Goal: Task Accomplishment & Management: Manage account settings

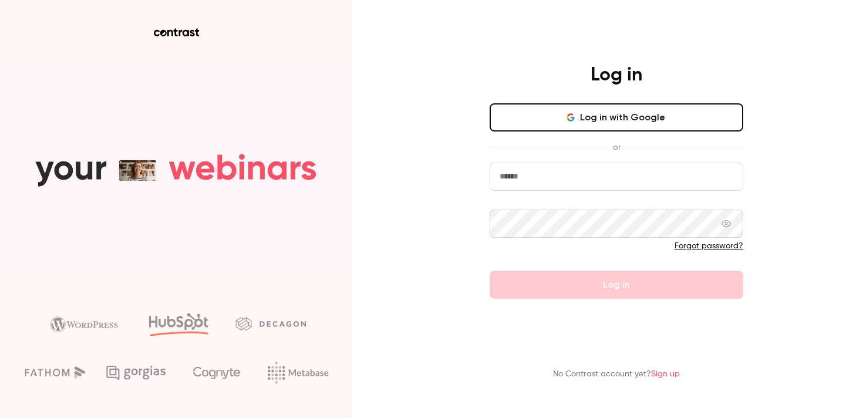
type input "**********"
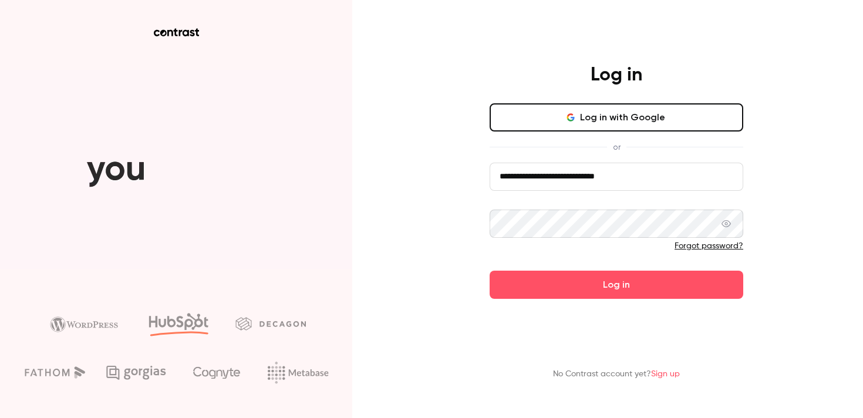
click at [540, 250] on div "Forgot password?" at bounding box center [617, 246] width 254 height 12
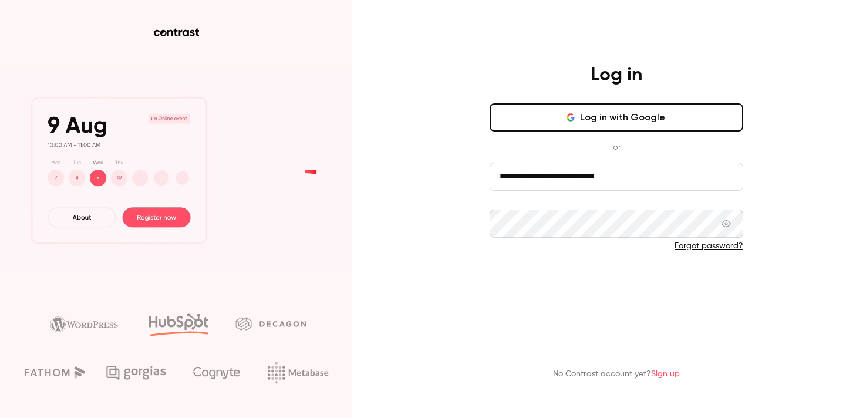
click at [553, 274] on button "Log in" at bounding box center [617, 285] width 254 height 28
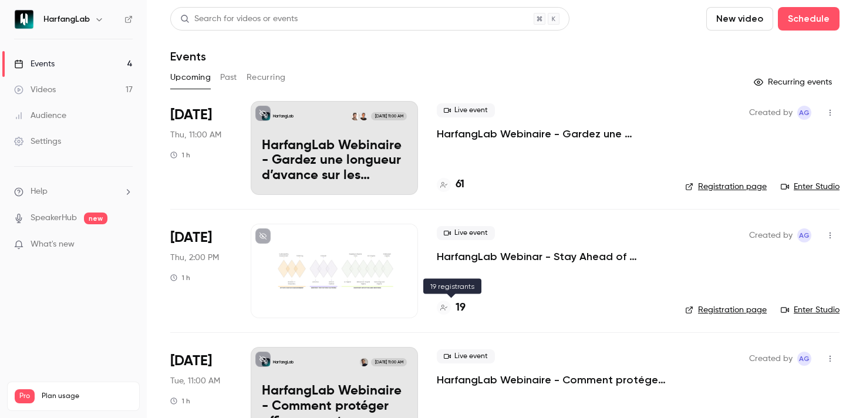
click at [460, 309] on h4 "19" at bounding box center [461, 308] width 10 height 16
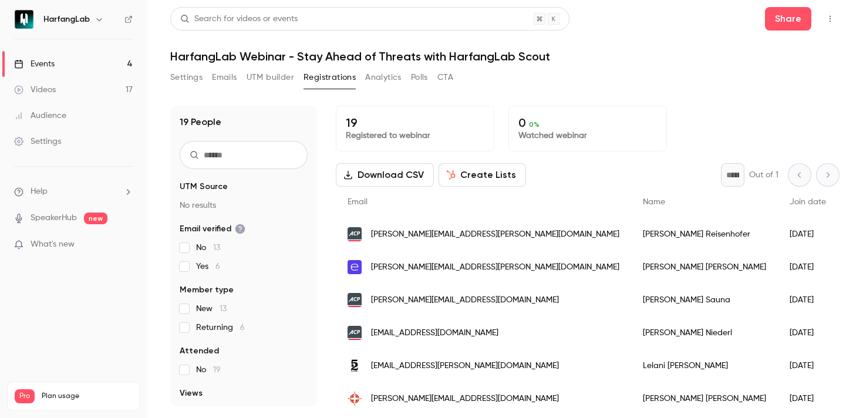
click at [400, 174] on button "Download CSV" at bounding box center [385, 174] width 98 height 23
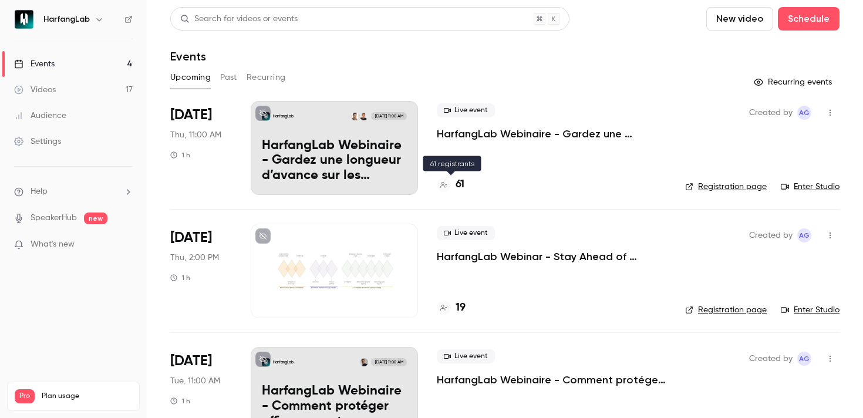
click at [459, 180] on h4 "61" at bounding box center [460, 185] width 9 height 16
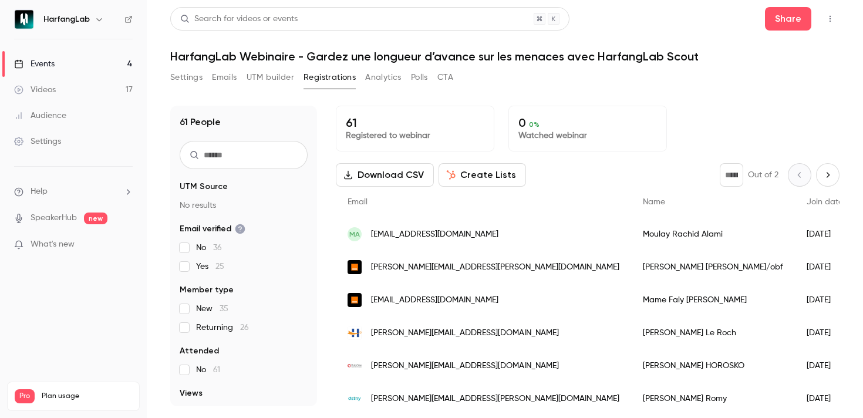
click at [394, 173] on button "Download CSV" at bounding box center [385, 174] width 98 height 23
